Goal: Task Accomplishment & Management: Manage account settings

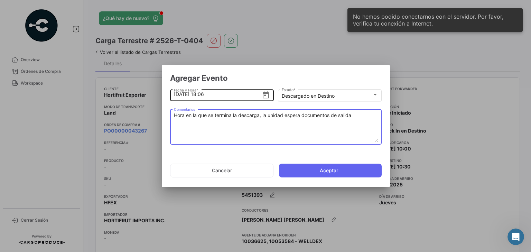
scroll to position [577, 0]
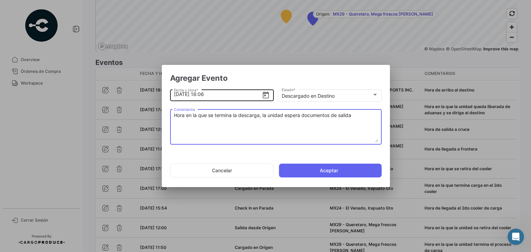
click at [216, 94] on input "[DATE] 18:06" at bounding box center [218, 94] width 88 height 24
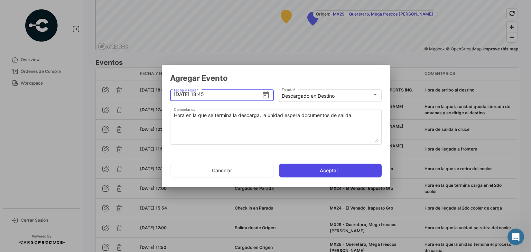
type input "[DATE] 18:45"
click at [303, 170] on button "Aceptar" at bounding box center [330, 171] width 103 height 14
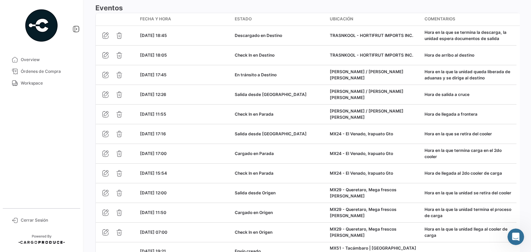
scroll to position [671, 0]
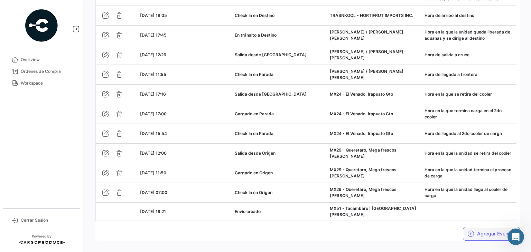
click at [474, 227] on button "Agregar Eventos" at bounding box center [491, 234] width 57 height 14
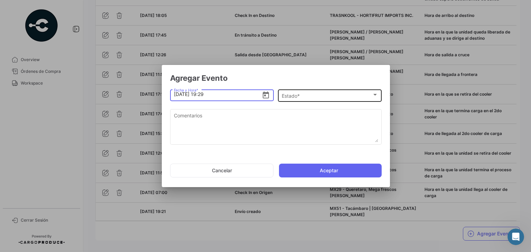
click at [300, 97] on span "Estado *" at bounding box center [327, 96] width 90 height 6
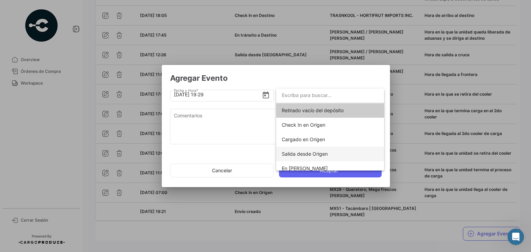
scroll to position [121, 0]
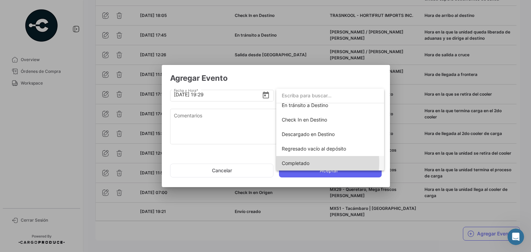
click at [295, 162] on span "Completado" at bounding box center [296, 163] width 28 height 6
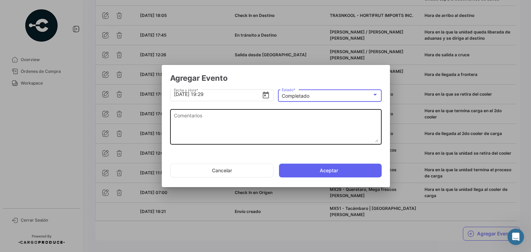
click at [221, 123] on textarea "Comentarios" at bounding box center [276, 127] width 204 height 30
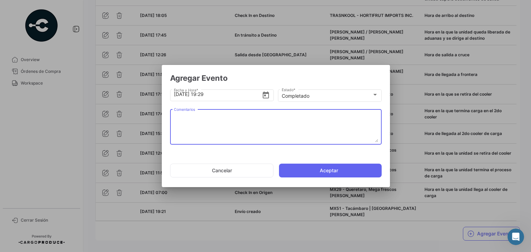
paste textarea "Fin del viaje, [PERSON_NAME] en la que se retira de la bodega del cliente"
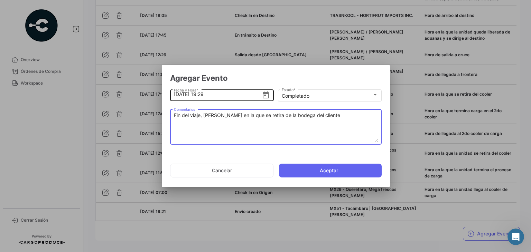
type textarea "Fin del viaje, [PERSON_NAME] en la que se retira de la bodega del cliente"
click at [213, 95] on input "[DATE] 19:29" at bounding box center [218, 94] width 88 height 24
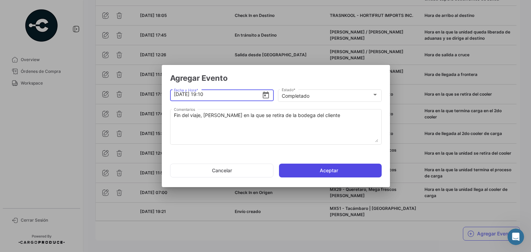
type input "[DATE] 19:10"
click at [307, 169] on button "Aceptar" at bounding box center [330, 171] width 103 height 14
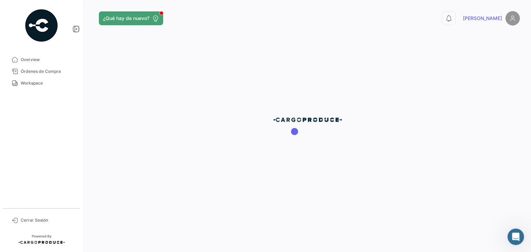
scroll to position [0, 0]
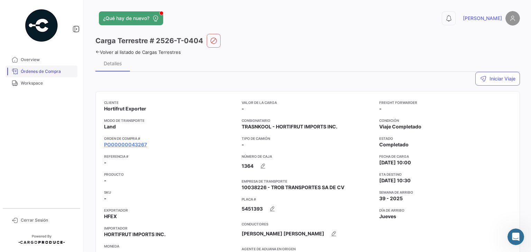
click at [43, 72] on span "Órdenes de Compra" at bounding box center [48, 71] width 54 height 6
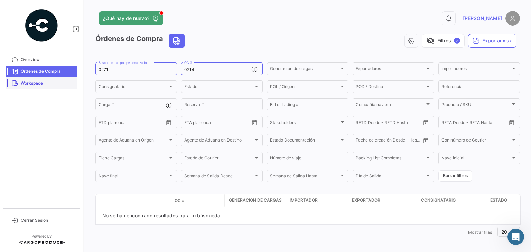
click at [28, 83] on span "Workspace" at bounding box center [48, 83] width 54 height 6
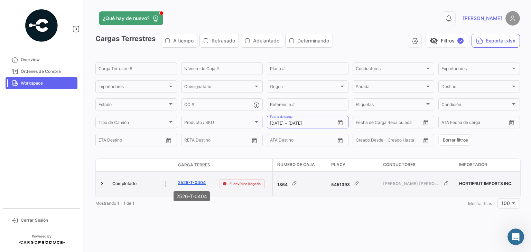
click at [193, 182] on link "2526-T-0404" at bounding box center [192, 183] width 28 height 6
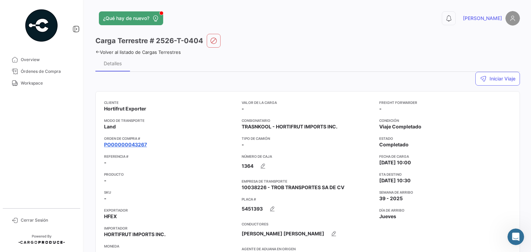
click at [142, 146] on link "PO00000043267" at bounding box center [125, 144] width 43 height 7
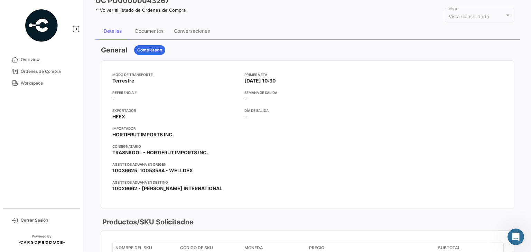
scroll to position [25, 0]
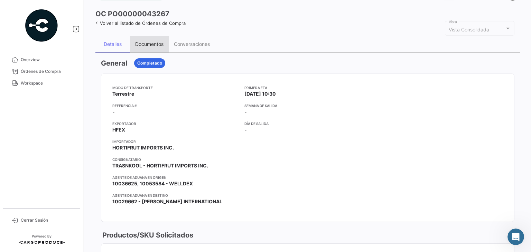
click at [149, 44] on div "Documentos" at bounding box center [149, 44] width 28 height 6
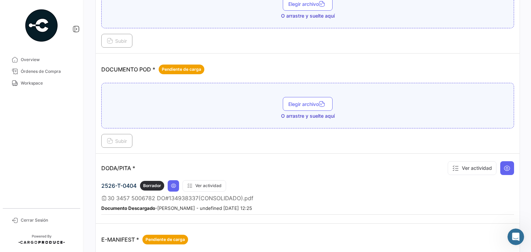
scroll to position [311, 0]
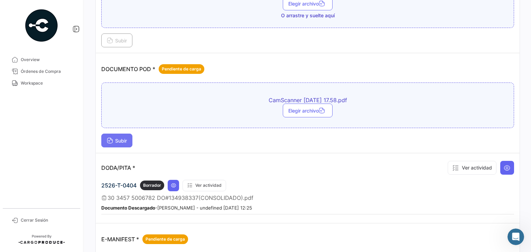
click at [131, 136] on button "Subir" at bounding box center [116, 141] width 31 height 14
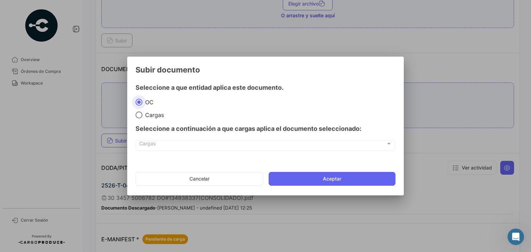
click at [138, 117] on span at bounding box center [138, 115] width 7 height 7
click at [138, 117] on input "Cargas" at bounding box center [138, 115] width 7 height 7
radio input "true"
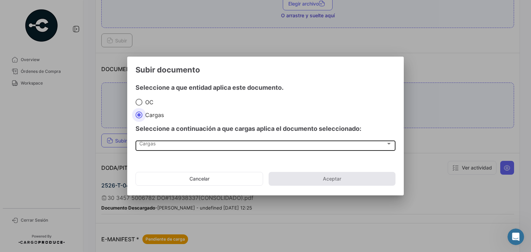
click at [167, 143] on div "Cargas" at bounding box center [262, 145] width 246 height 6
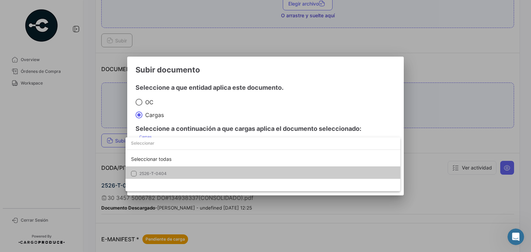
click at [159, 173] on span "2526-T-0404" at bounding box center [152, 173] width 27 height 5
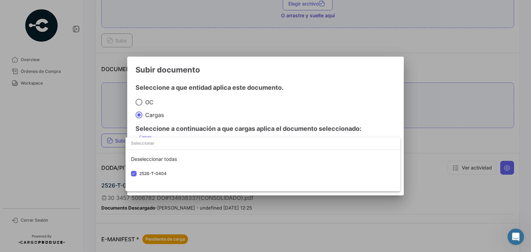
click at [321, 87] on div at bounding box center [265, 126] width 531 height 252
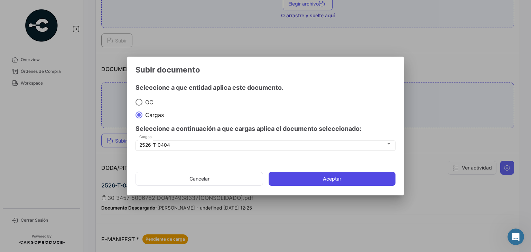
click at [307, 179] on button "Aceptar" at bounding box center [331, 179] width 127 height 14
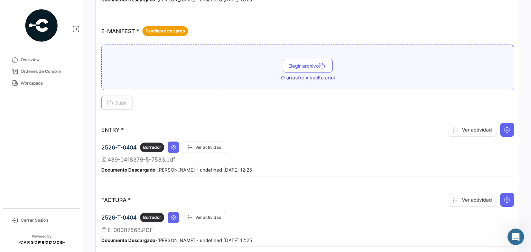
scroll to position [555, 0]
click at [504, 196] on icon at bounding box center [506, 199] width 7 height 7
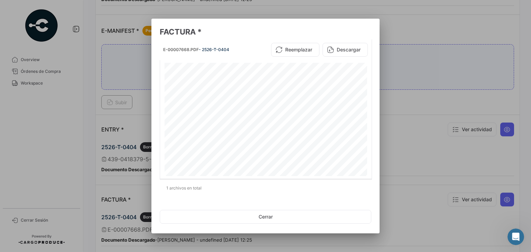
click at [433, 94] on div at bounding box center [265, 126] width 531 height 252
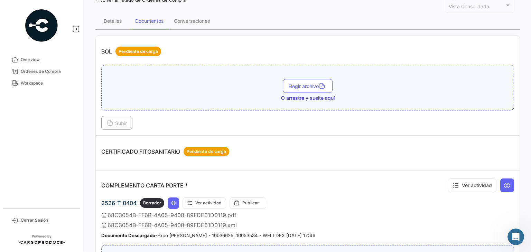
scroll to position [0, 0]
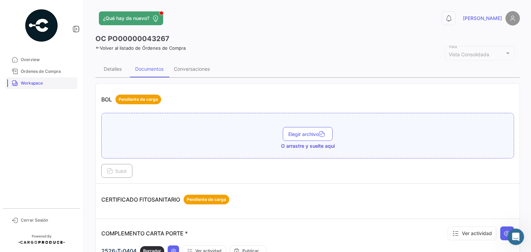
click at [50, 84] on span "Workspace" at bounding box center [48, 83] width 54 height 6
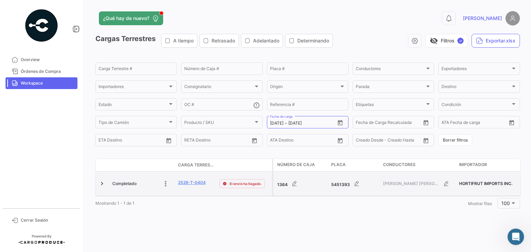
drag, startPoint x: 209, startPoint y: 183, endPoint x: 173, endPoint y: 184, distance: 35.2
click at [173, 184] on div "Completado 2526-T-0404 El envío ha llegado." at bounding box center [184, 184] width 176 height 24
copy div "2526-T-0404"
